Goal: Navigation & Orientation: Find specific page/section

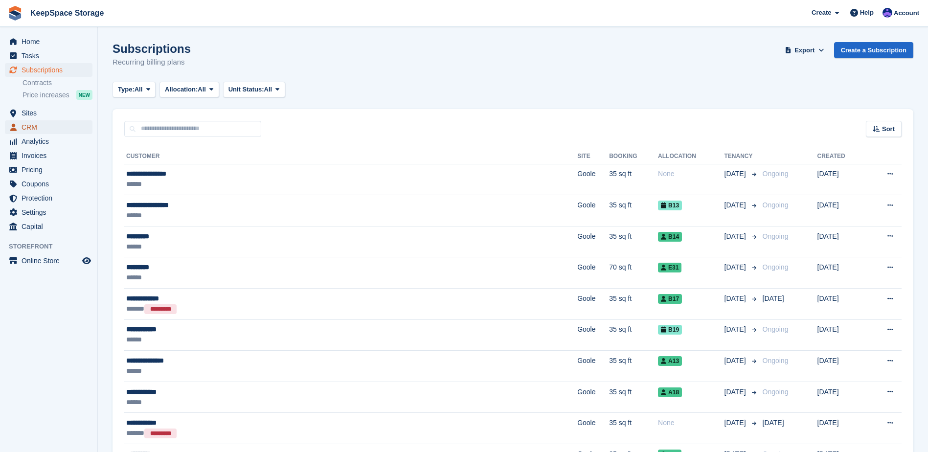
click at [37, 128] on span "CRM" at bounding box center [51, 127] width 59 height 14
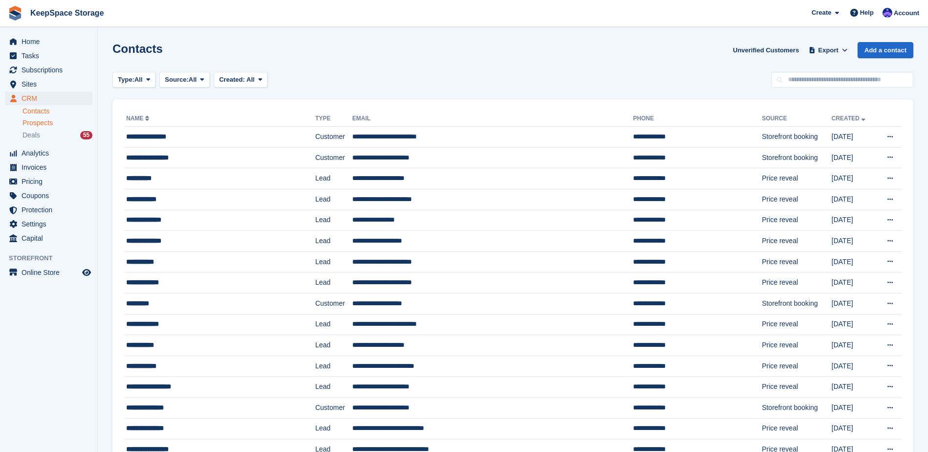
click at [71, 126] on div "Prospects" at bounding box center [58, 122] width 70 height 9
